Goal: Navigation & Orientation: Find specific page/section

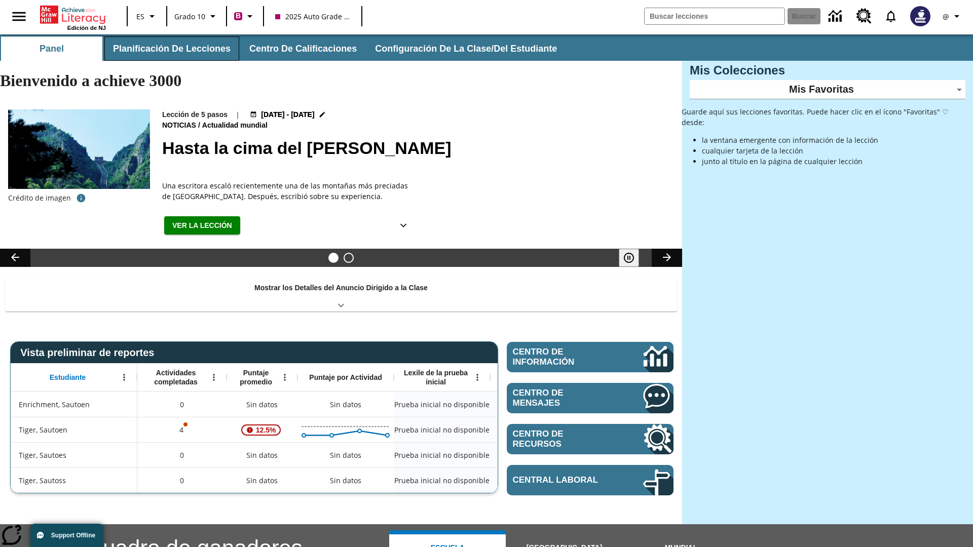
click at [170, 49] on button "Planificación de lecciones" at bounding box center [171, 48] width 135 height 24
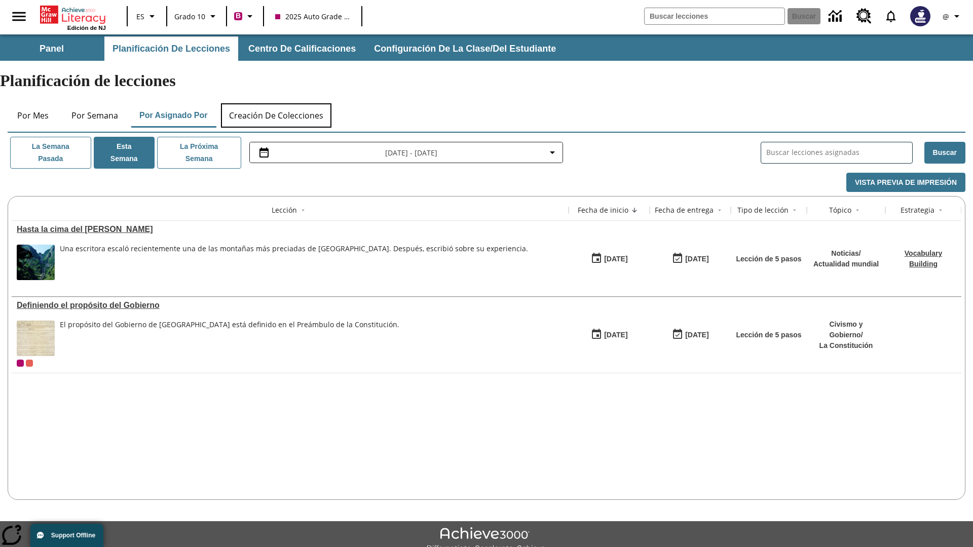
click at [277, 103] on button "Creación de colecciones" at bounding box center [276, 115] width 110 height 24
